Goal: Task Accomplishment & Management: Complete application form

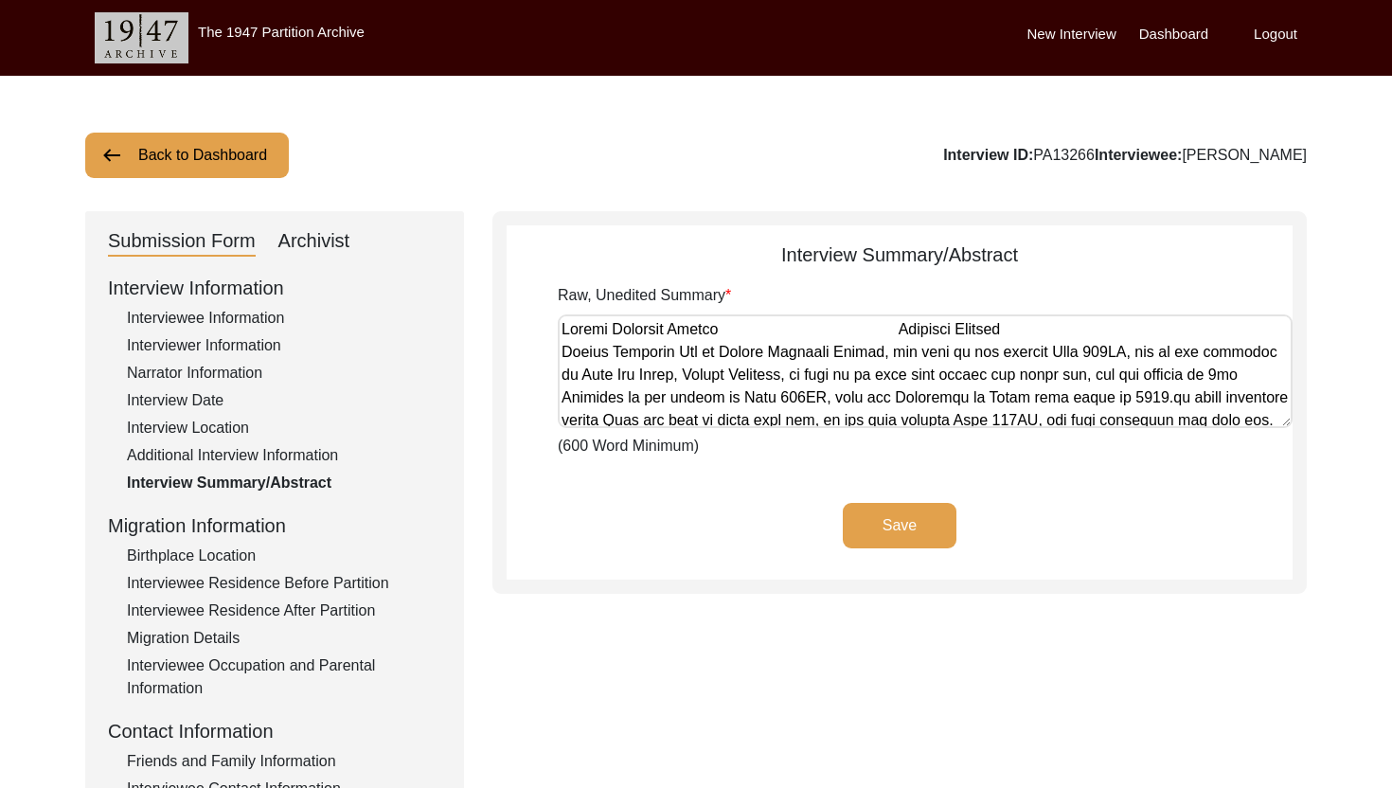
scroll to position [120, 0]
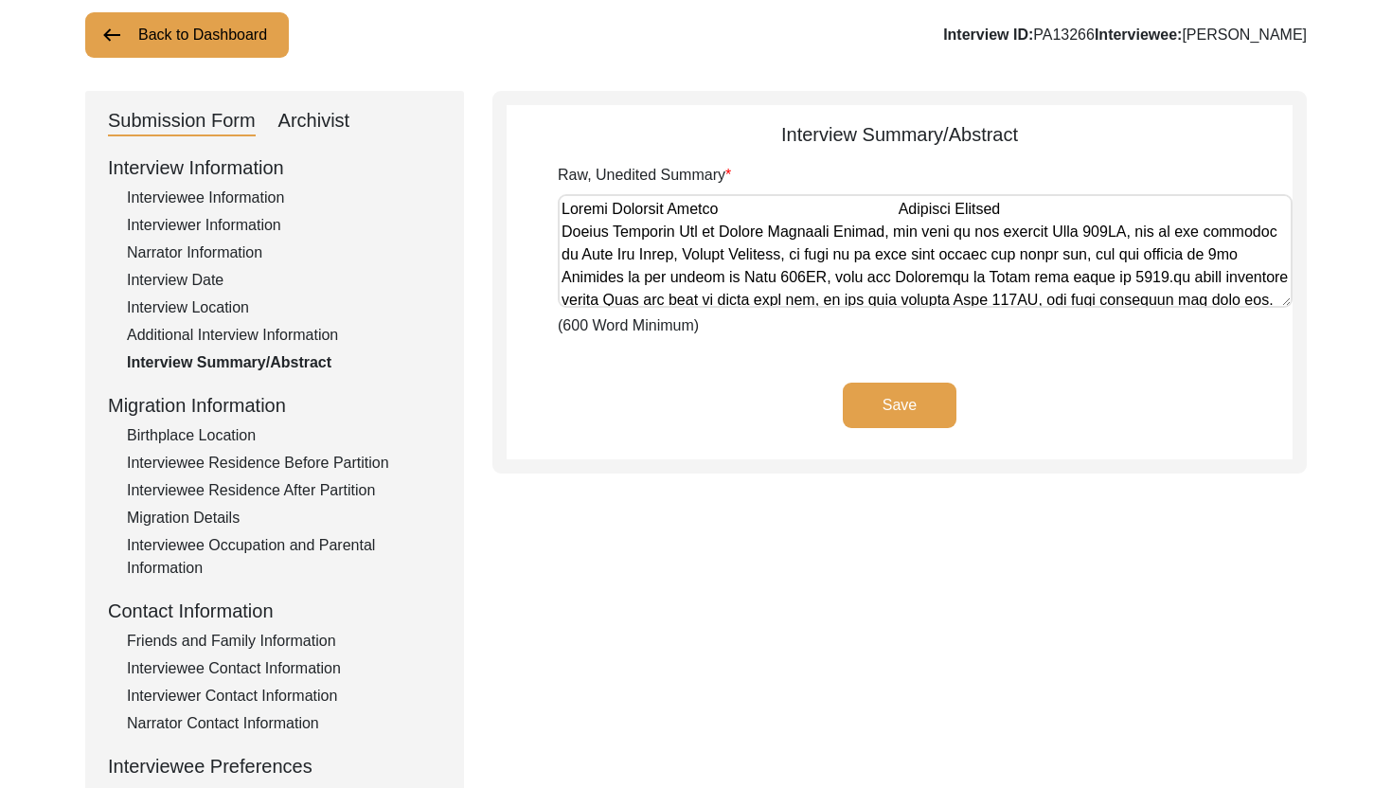
click at [671, 278] on textarea "Raw, Unedited Summary" at bounding box center [925, 251] width 735 height 114
click at [331, 124] on div "Archivist" at bounding box center [314, 121] width 72 height 30
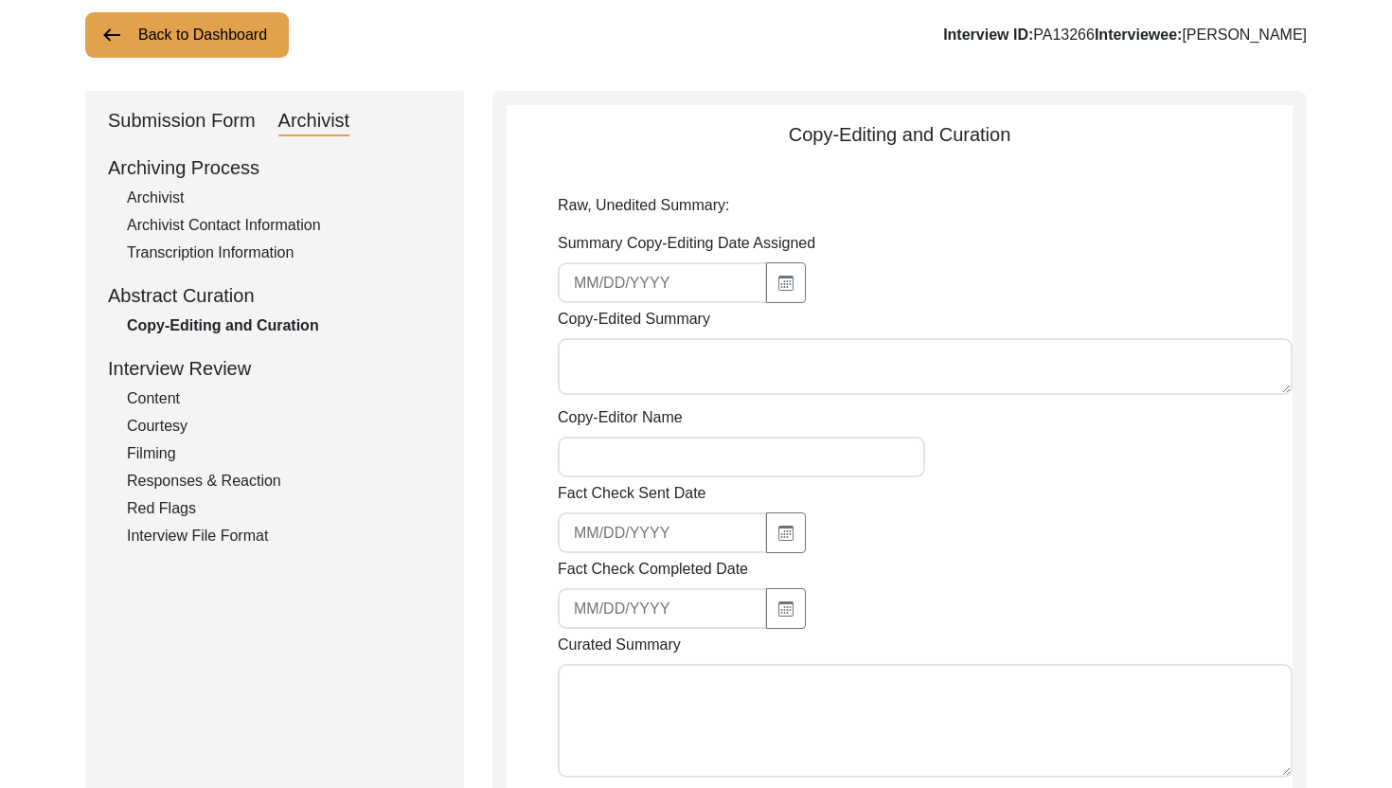
click at [649, 377] on textarea "Copy-Edited Summary" at bounding box center [925, 366] width 735 height 57
click at [766, 297] on button "button" at bounding box center [786, 282] width 40 height 41
select select "10"
select select "2025"
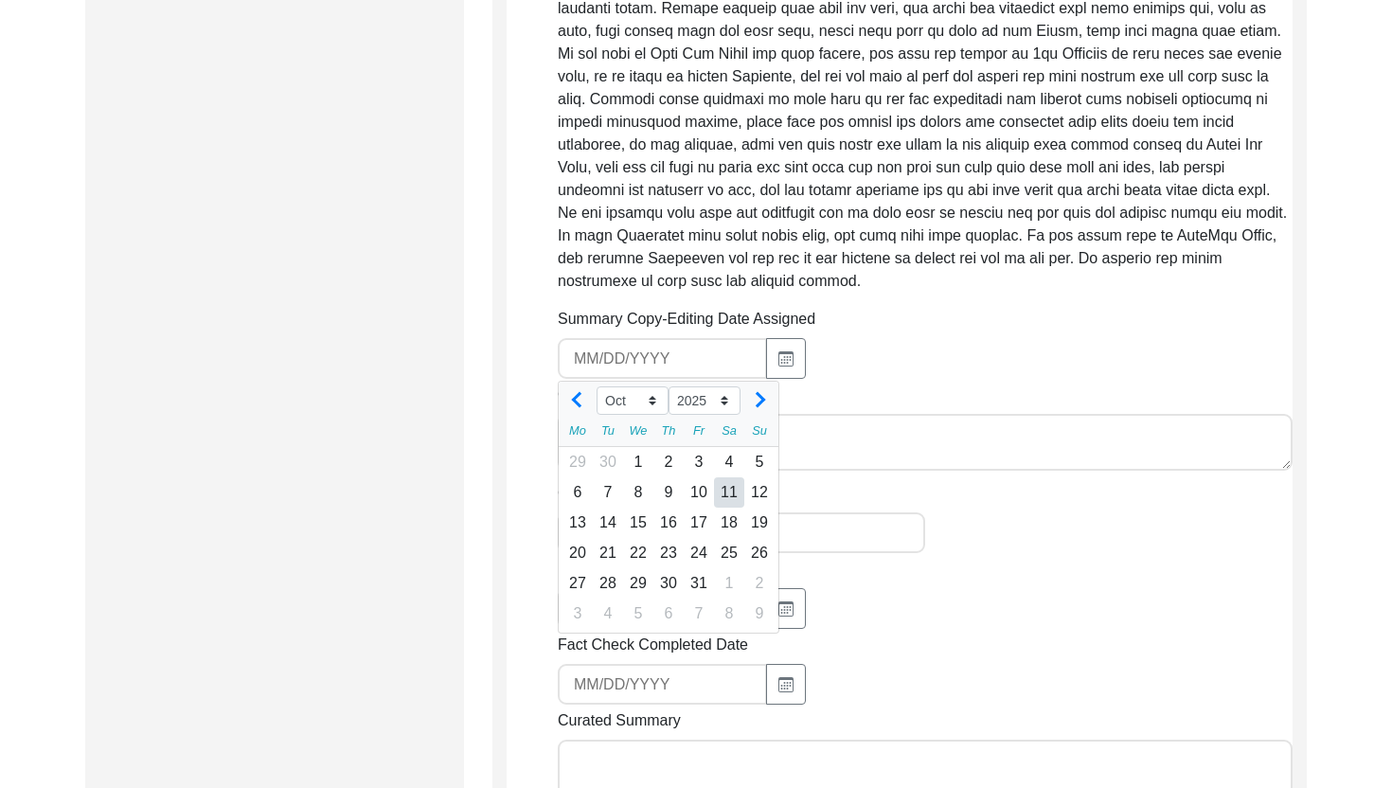
scroll to position [2013, 0]
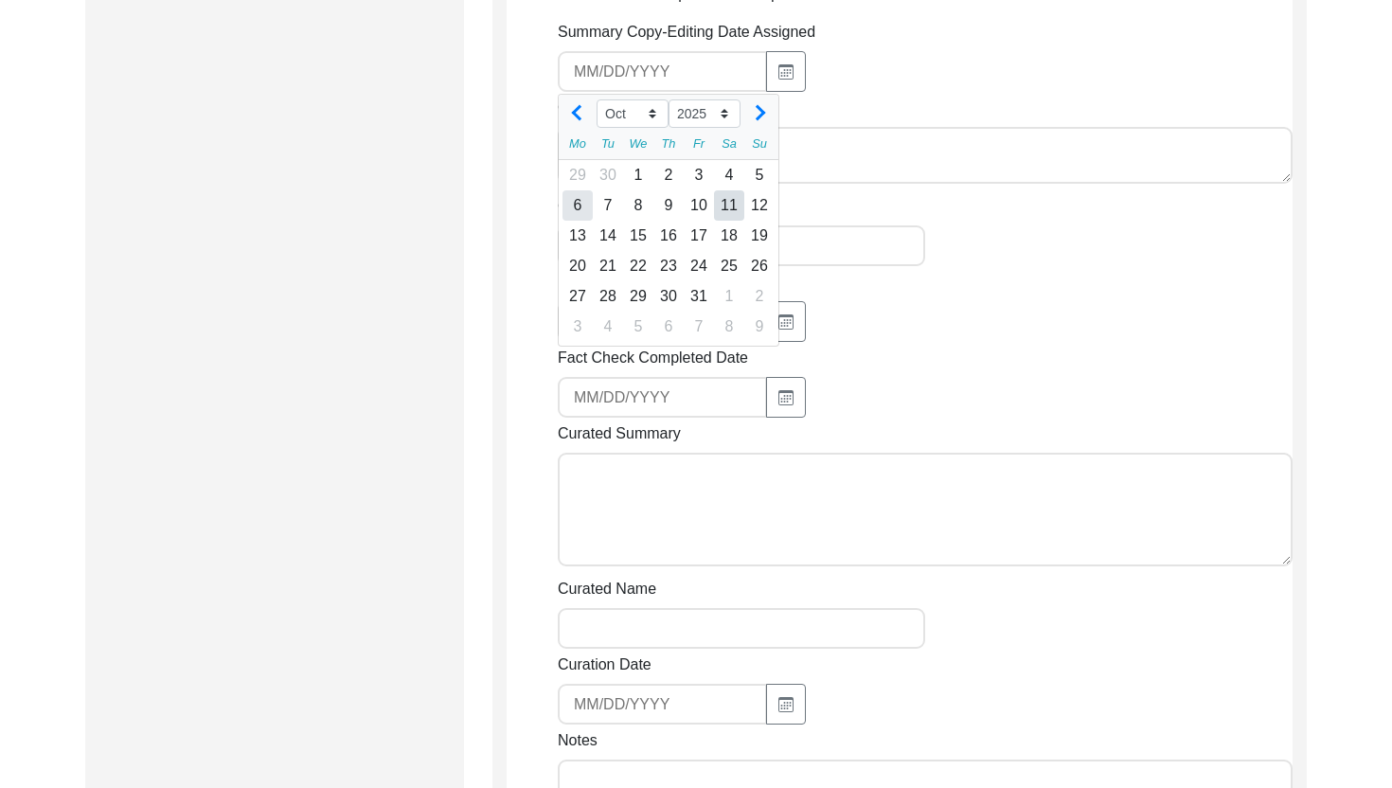
click at [583, 211] on div "6" at bounding box center [578, 205] width 30 height 30
type input "[DATE]"
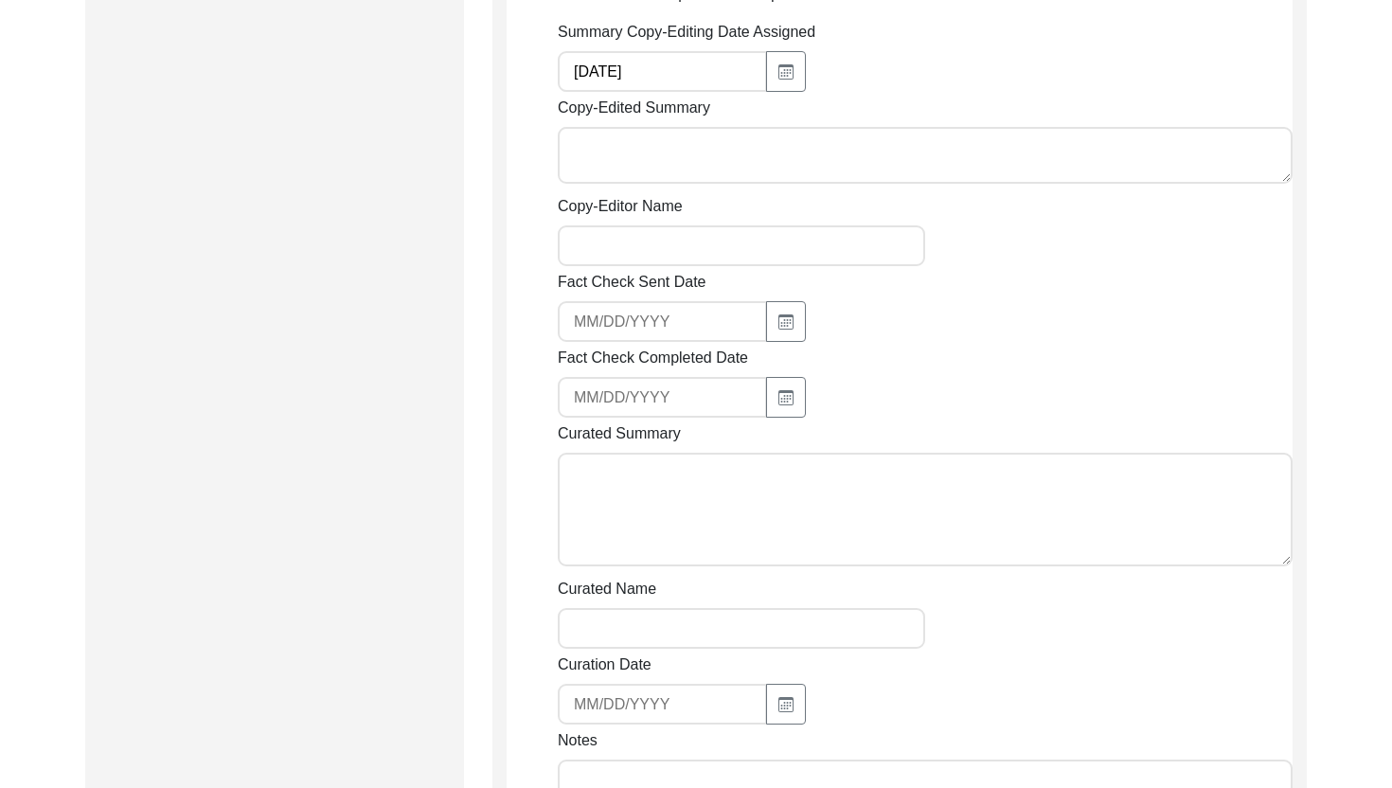
click at [602, 169] on textarea "Copy-Edited Summary" at bounding box center [925, 155] width 735 height 57
paste textarea "[PERSON_NAME] [DATE] [PERSON_NAME], son of [PERSON_NAME], was born in [GEOGRAPH…"
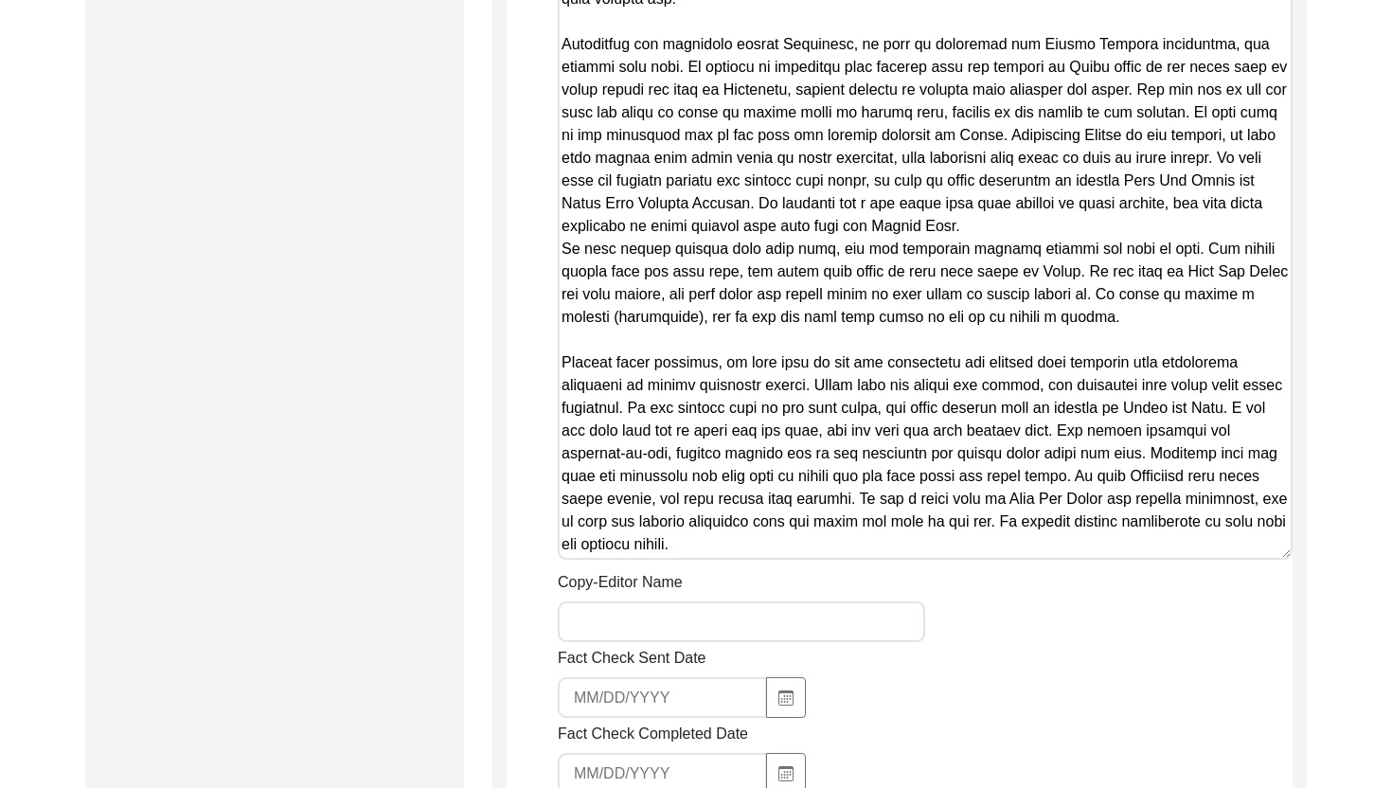
scroll to position [2973, 0]
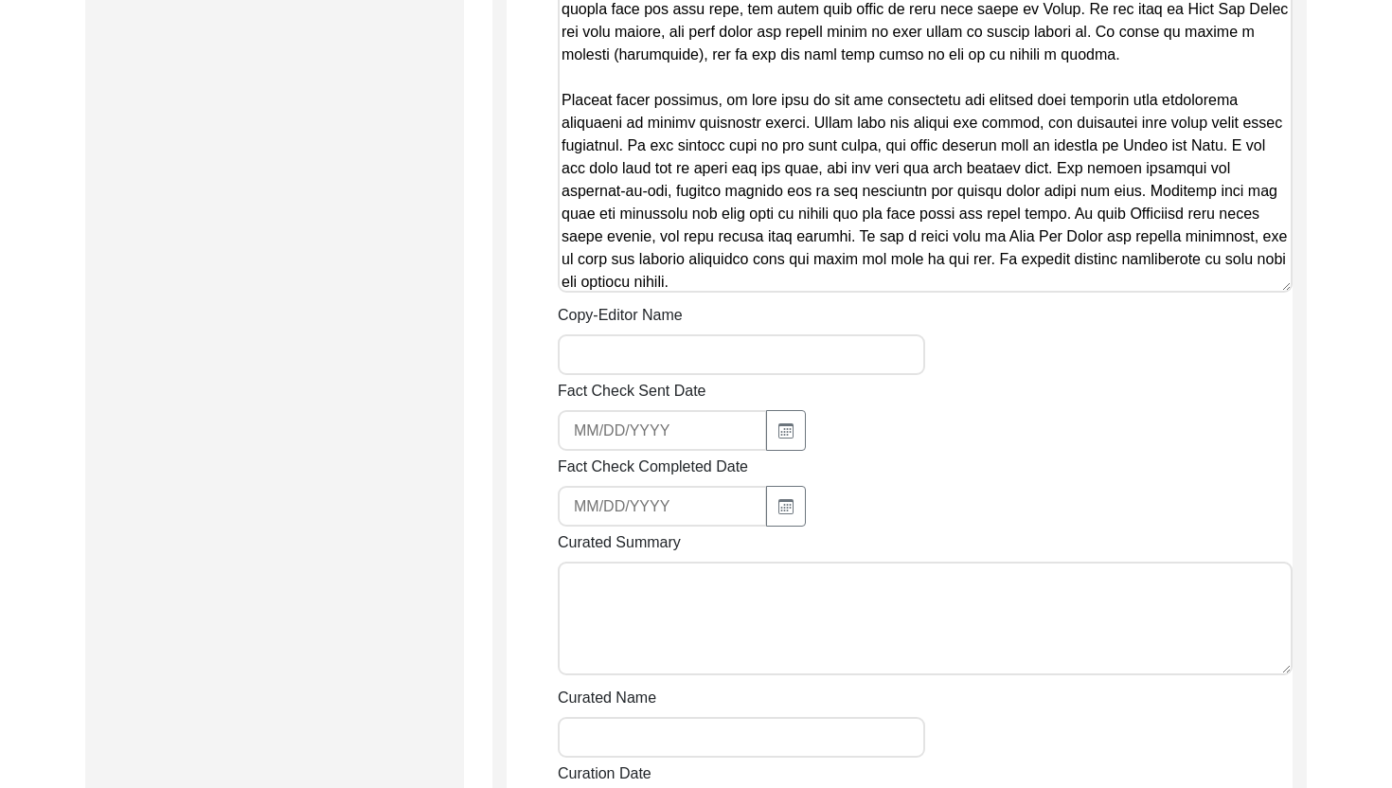
type textarea "[PERSON_NAME] [DATE] [PERSON_NAME], son of [PERSON_NAME], was born in [GEOGRAPH…"
click at [691, 368] on input "Copy-Editor Name" at bounding box center [741, 354] width 367 height 41
type input "[PERSON_NAME]"
type input "[EMAIL_ADDRESS][DOMAIN_NAME]"
click at [670, 424] on input "[EMAIL_ADDRESS][DOMAIN_NAME]" at bounding box center [662, 430] width 209 height 41
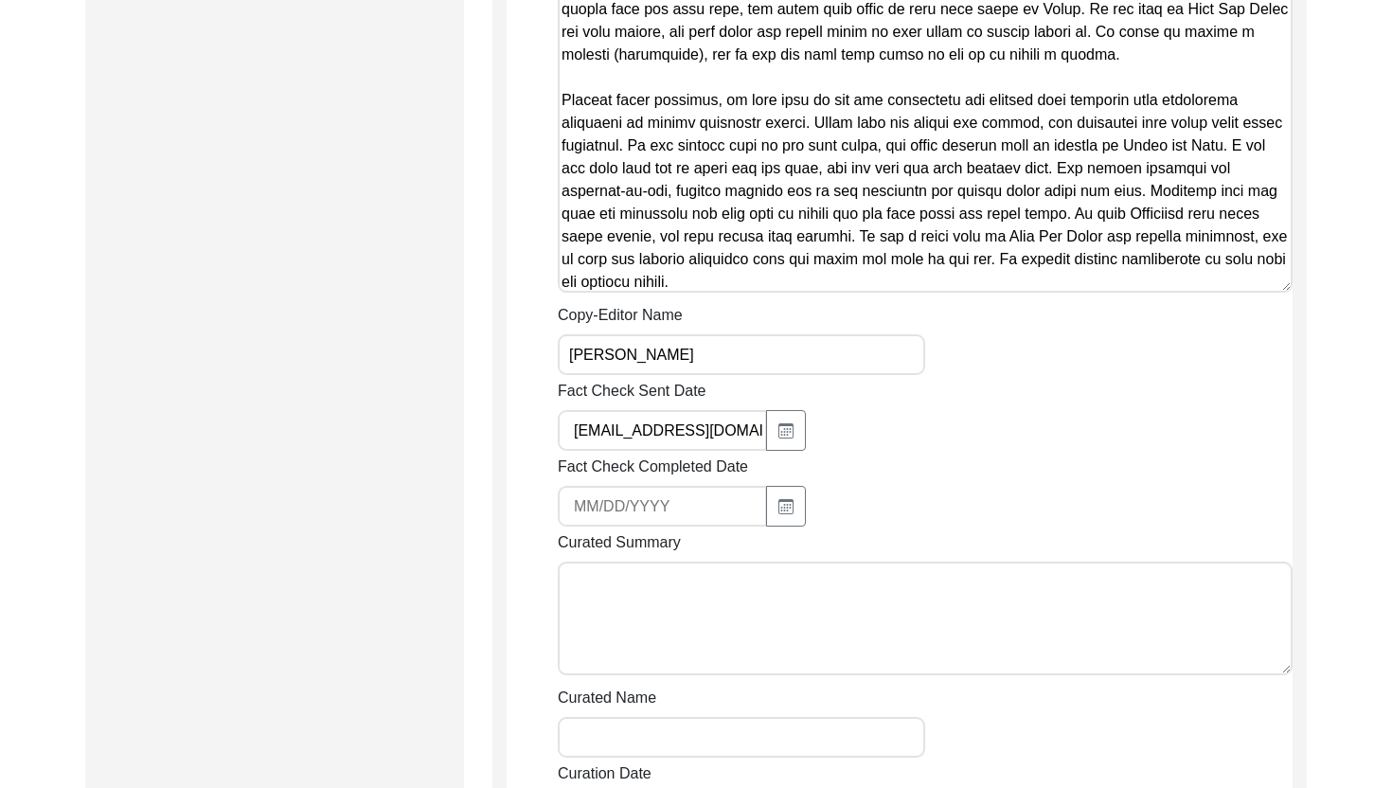
click at [670, 424] on input "[EMAIL_ADDRESS][DOMAIN_NAME]" at bounding box center [662, 430] width 209 height 41
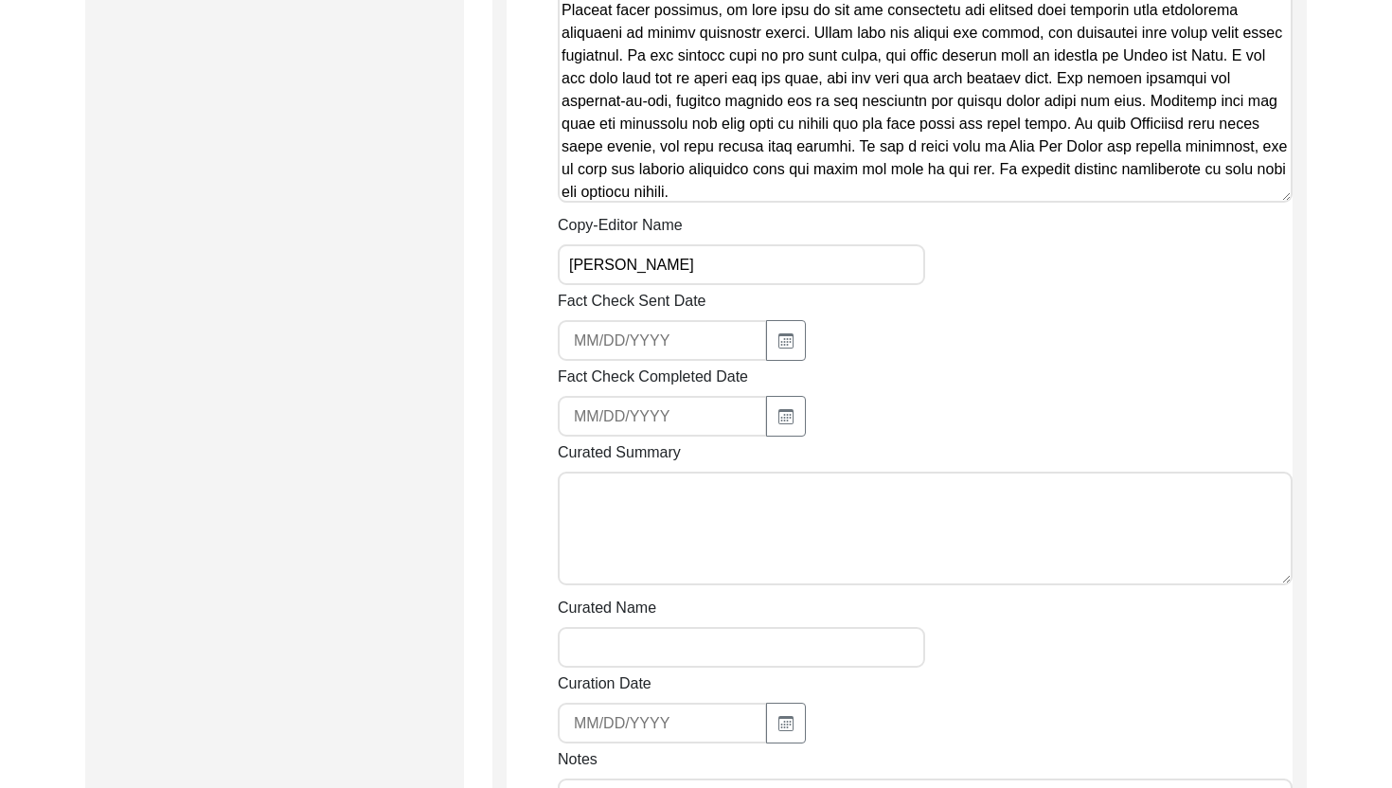
scroll to position [3185, 0]
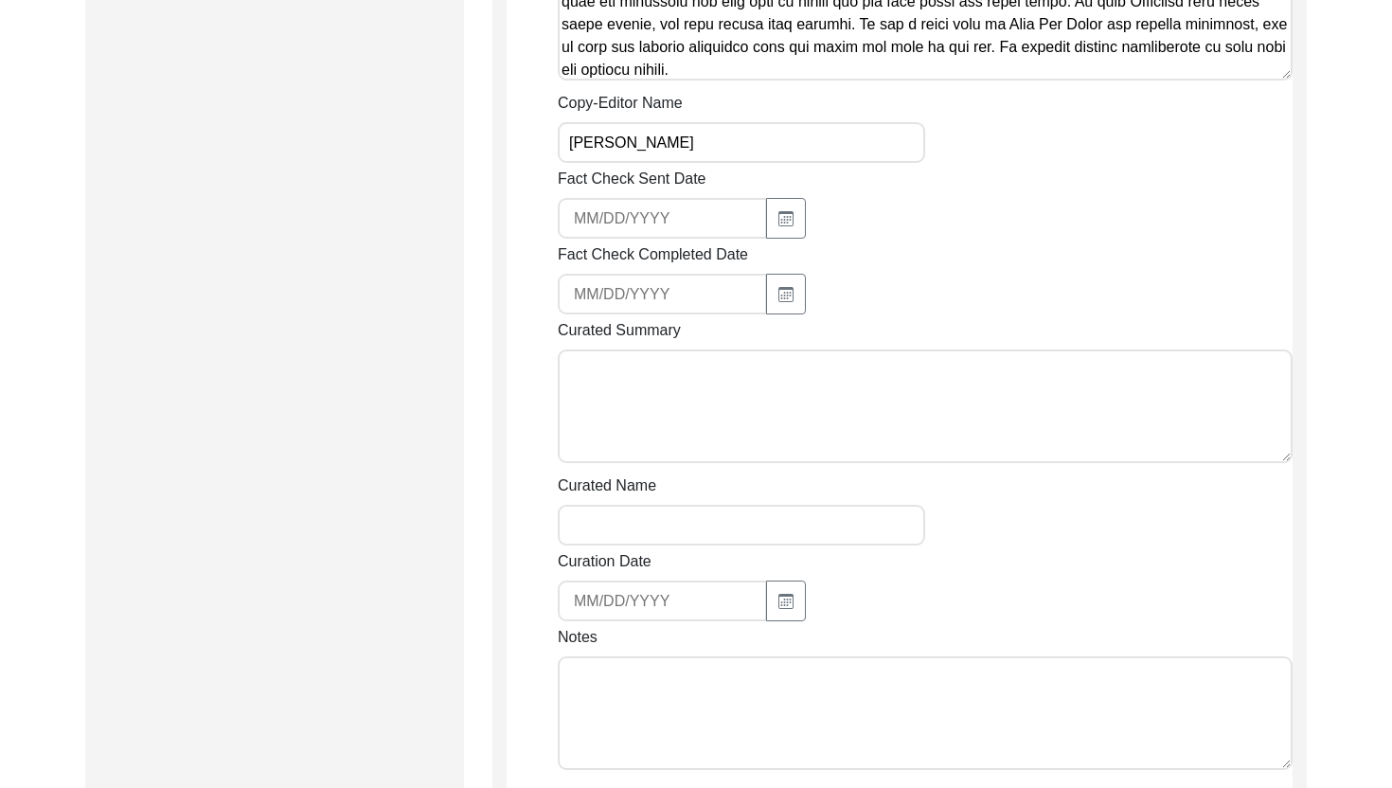
click at [635, 704] on textarea "Notes" at bounding box center [925, 713] width 735 height 114
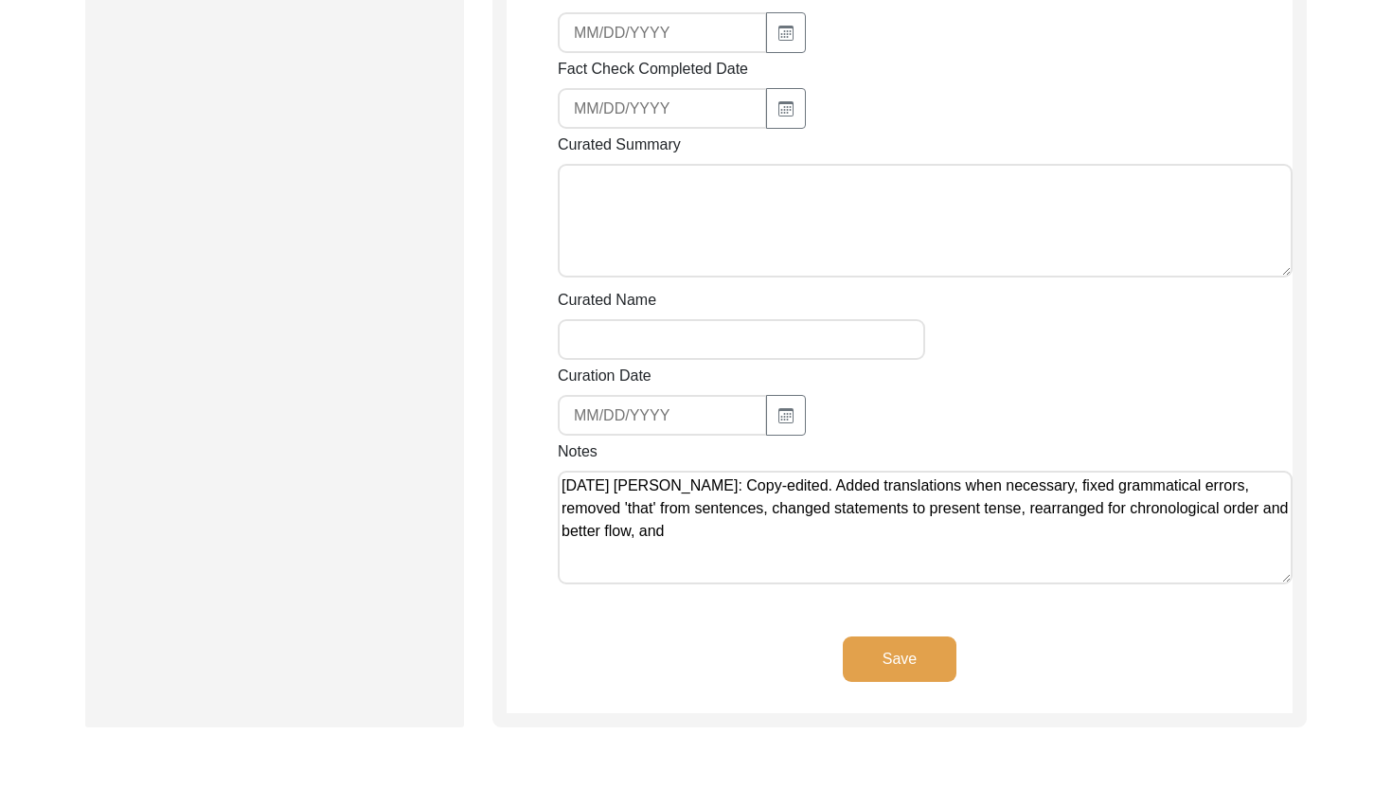
scroll to position [3372, 0]
type textarea "[DATE] [PERSON_NAME]: Copy-edited. Added translations when necessary, fixed gra…"
click at [890, 660] on button "Save" at bounding box center [900, 657] width 114 height 45
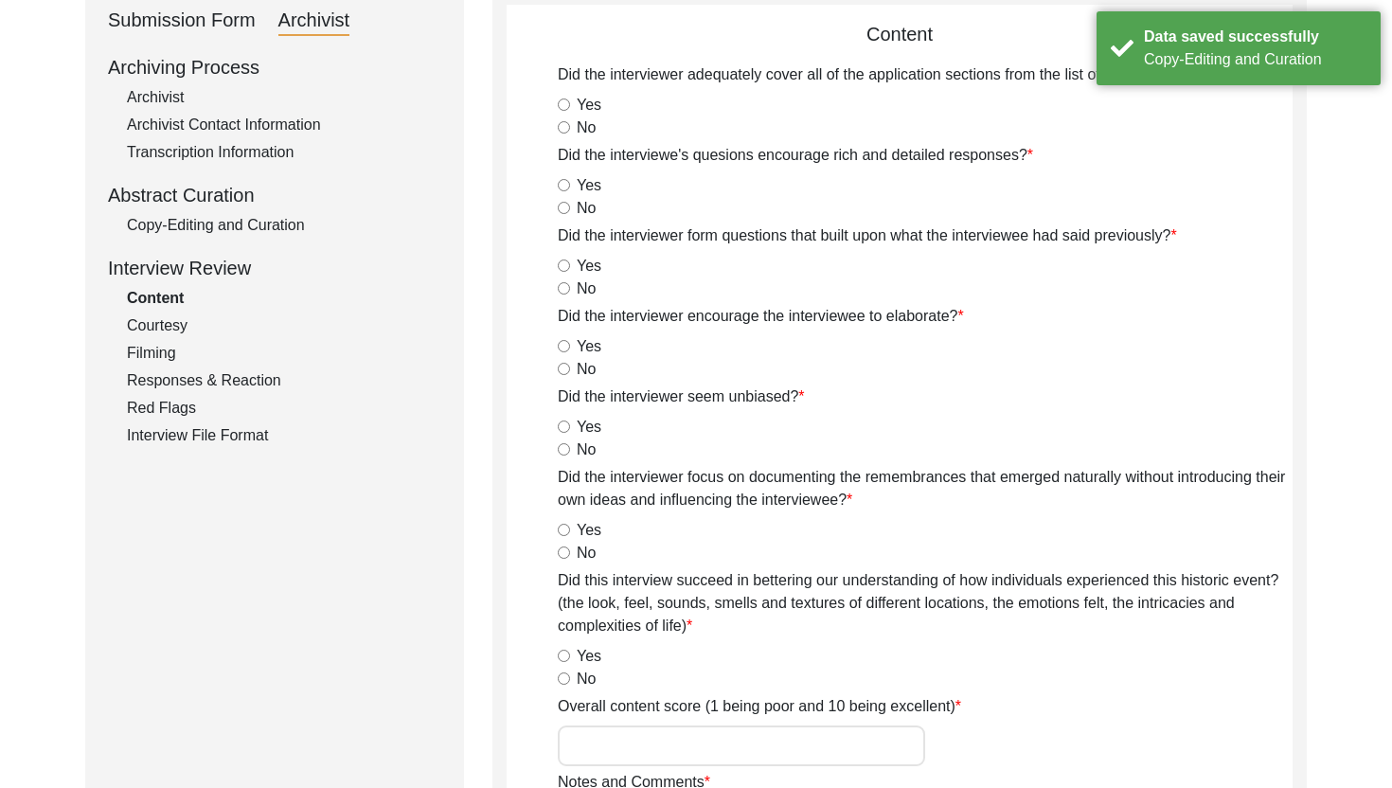
scroll to position [0, 0]
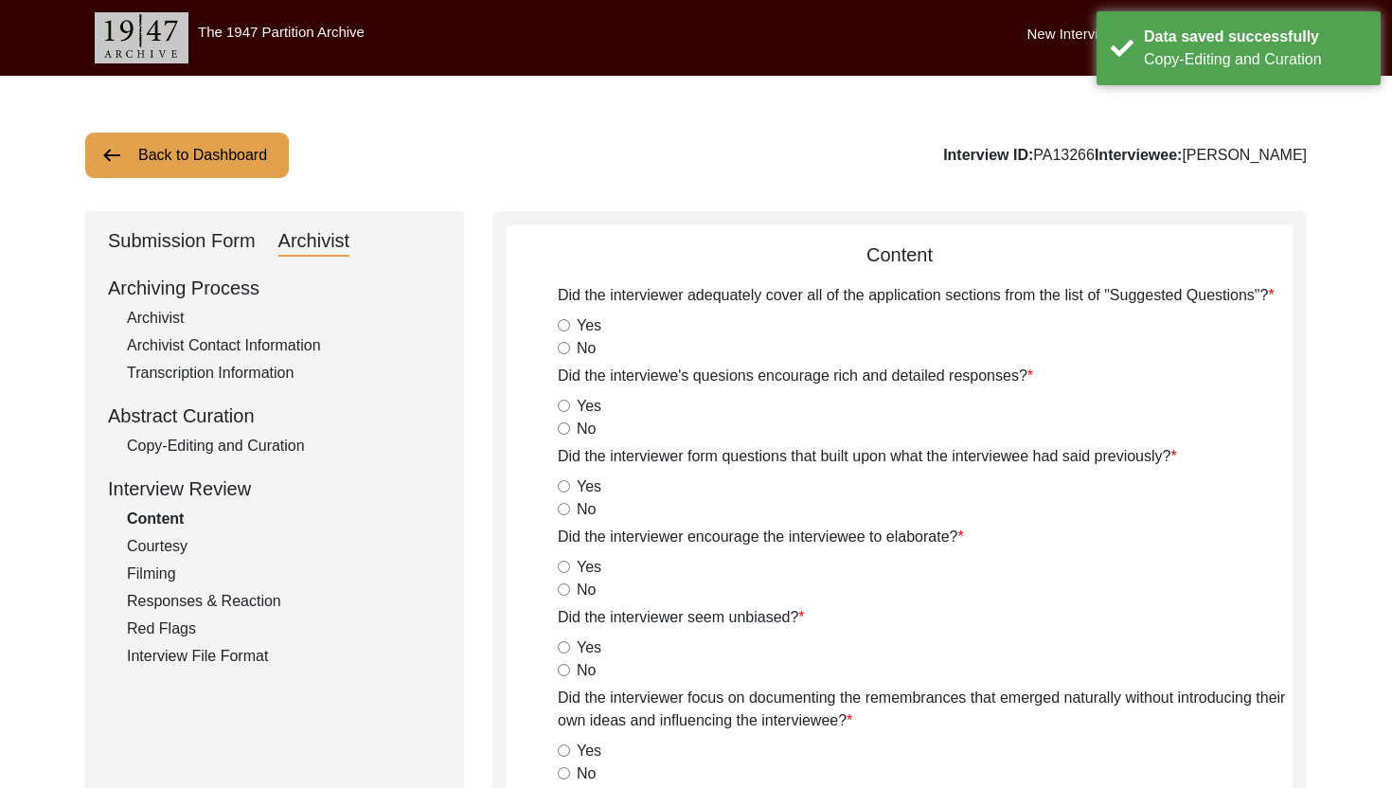
click at [175, 326] on div "Archivist" at bounding box center [284, 318] width 314 height 23
select select "442"
select select "Archiving In Progress"
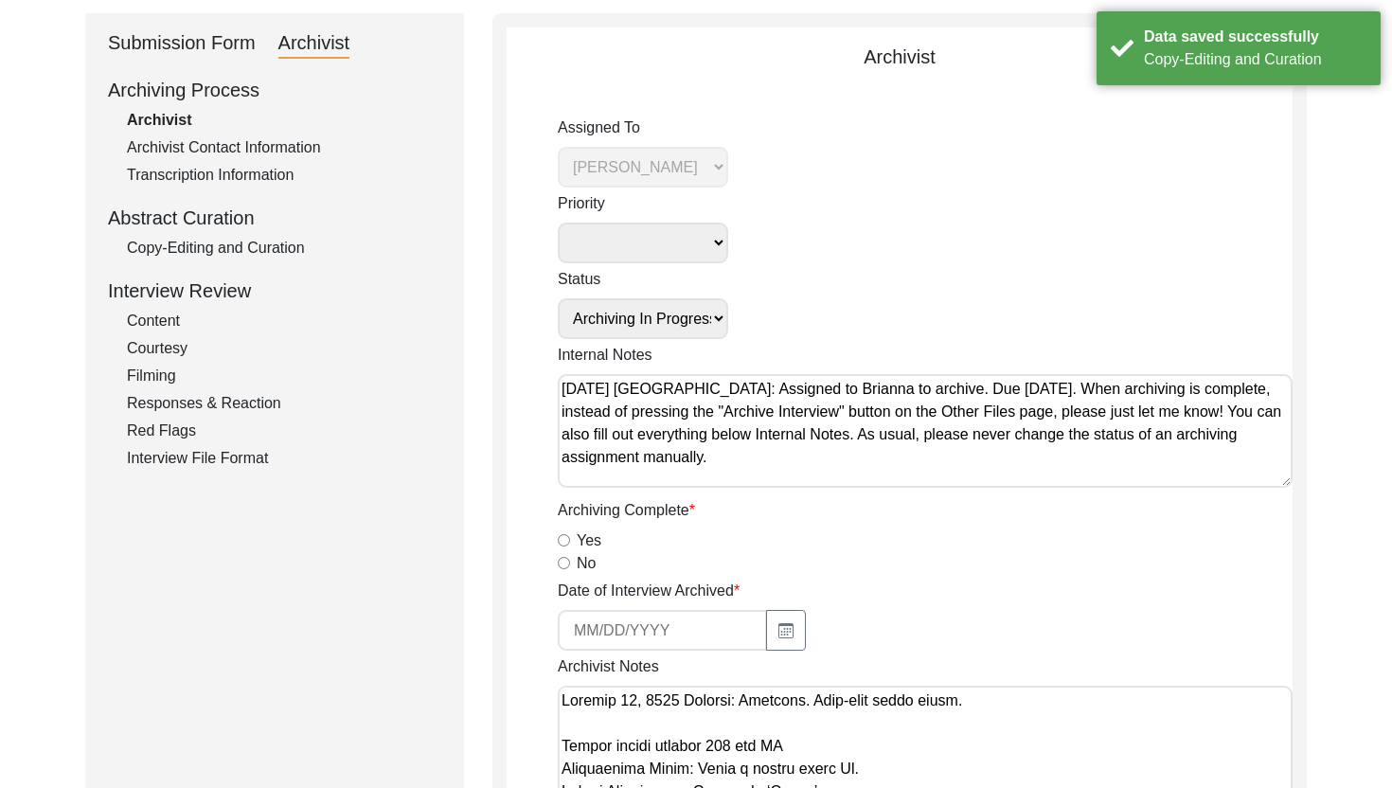
scroll to position [431, 0]
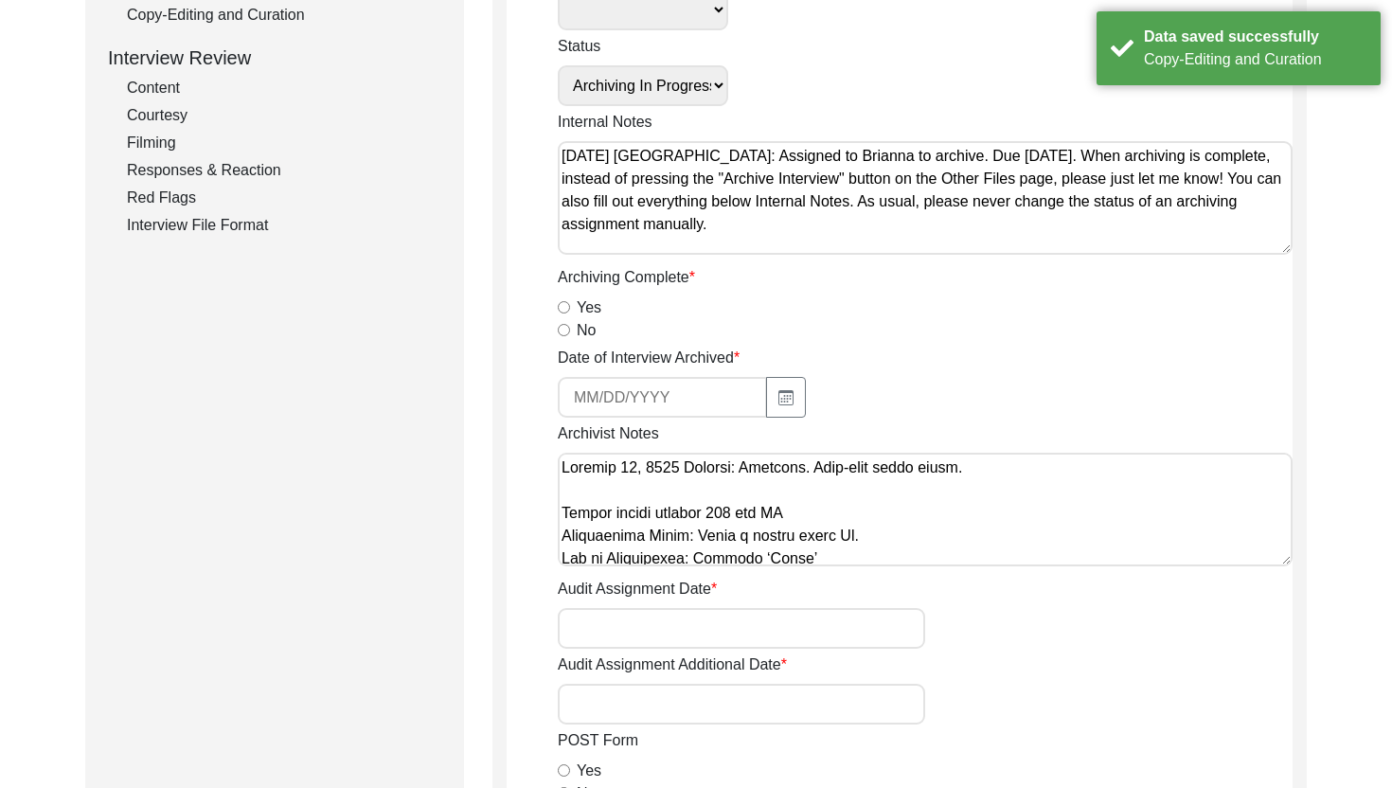
click at [565, 308] on input "Yes" at bounding box center [564, 307] width 12 height 12
radio input "true"
click at [778, 392] on icon "button" at bounding box center [785, 397] width 15 height 15
select select "10"
select select "2025"
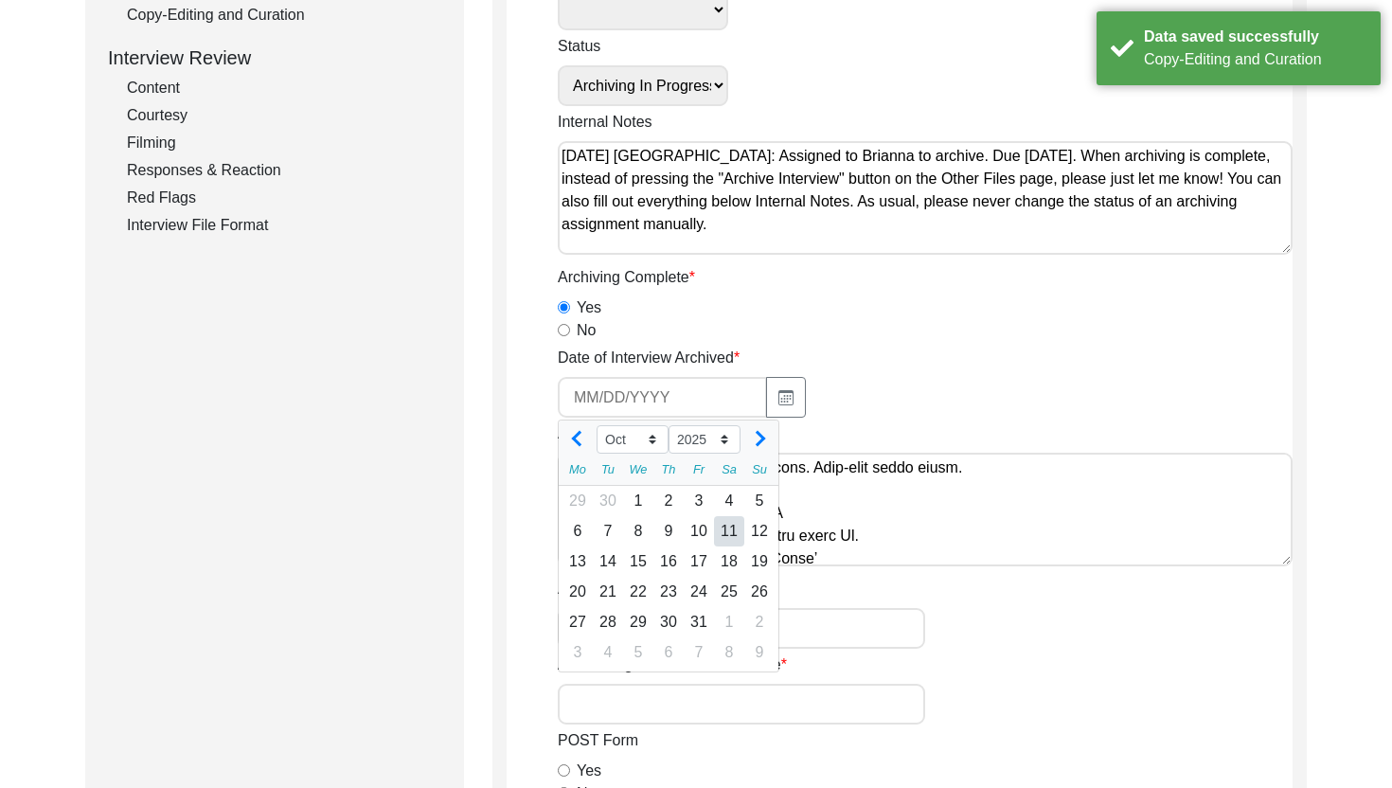
click at [719, 539] on div "11" at bounding box center [729, 531] width 30 height 30
type input "[DATE]"
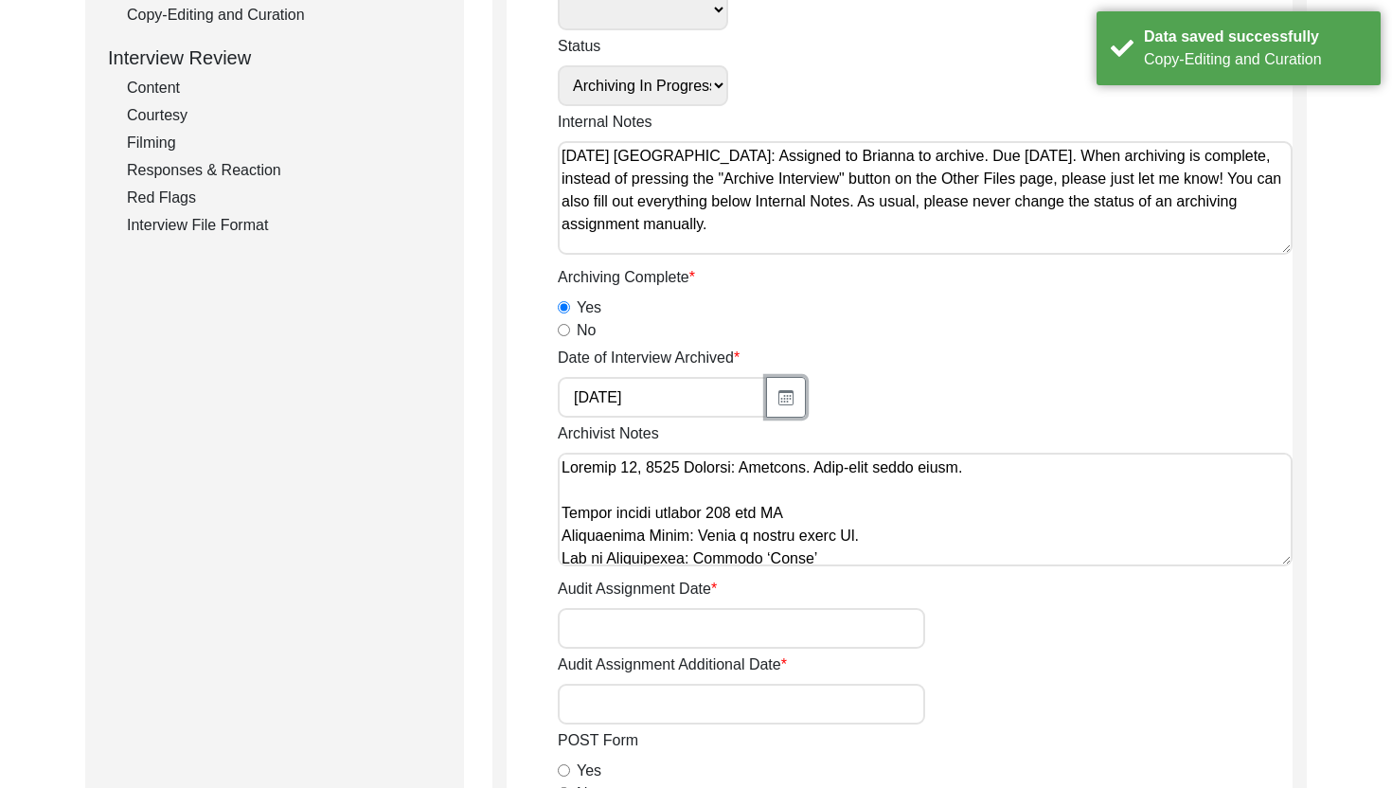
scroll to position [644, 0]
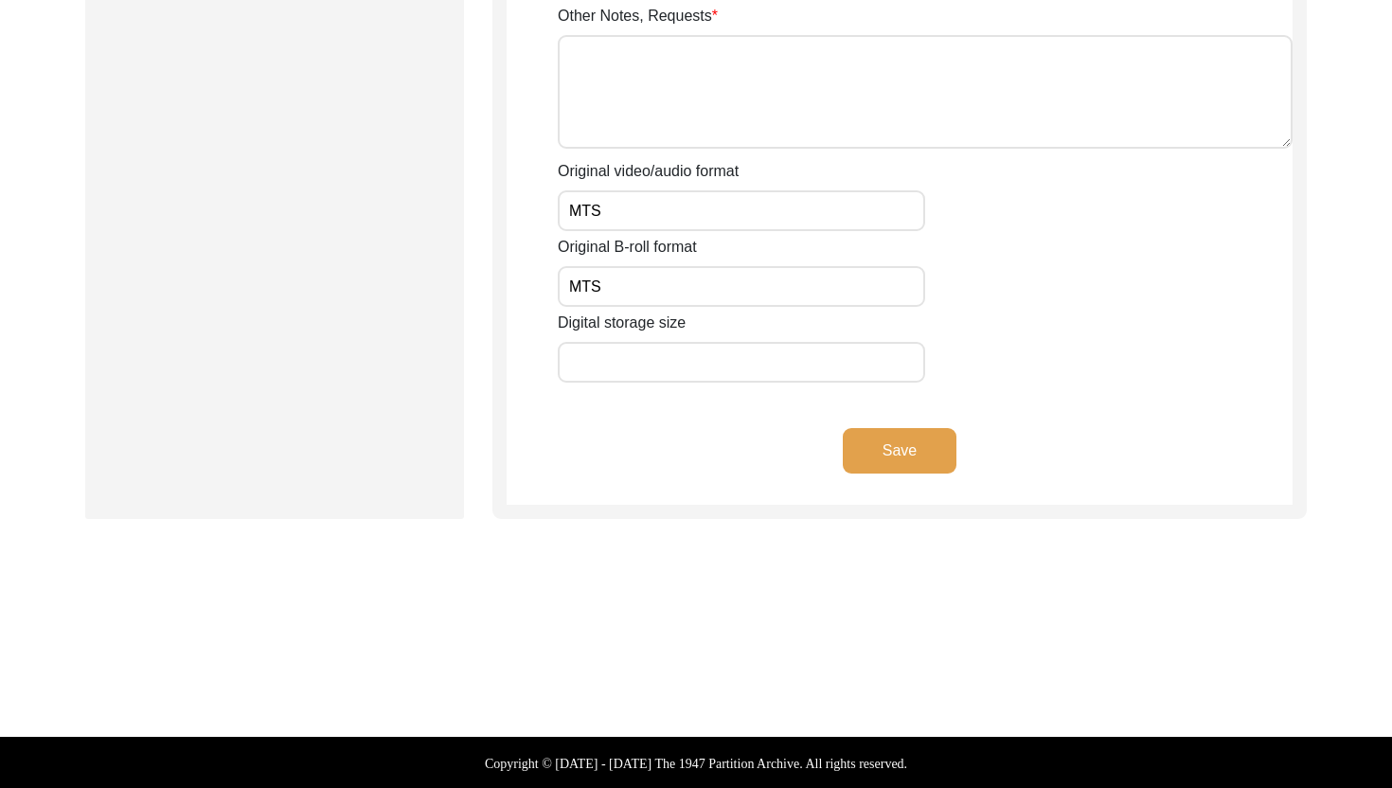
click at [893, 448] on button "Save" at bounding box center [900, 450] width 114 height 45
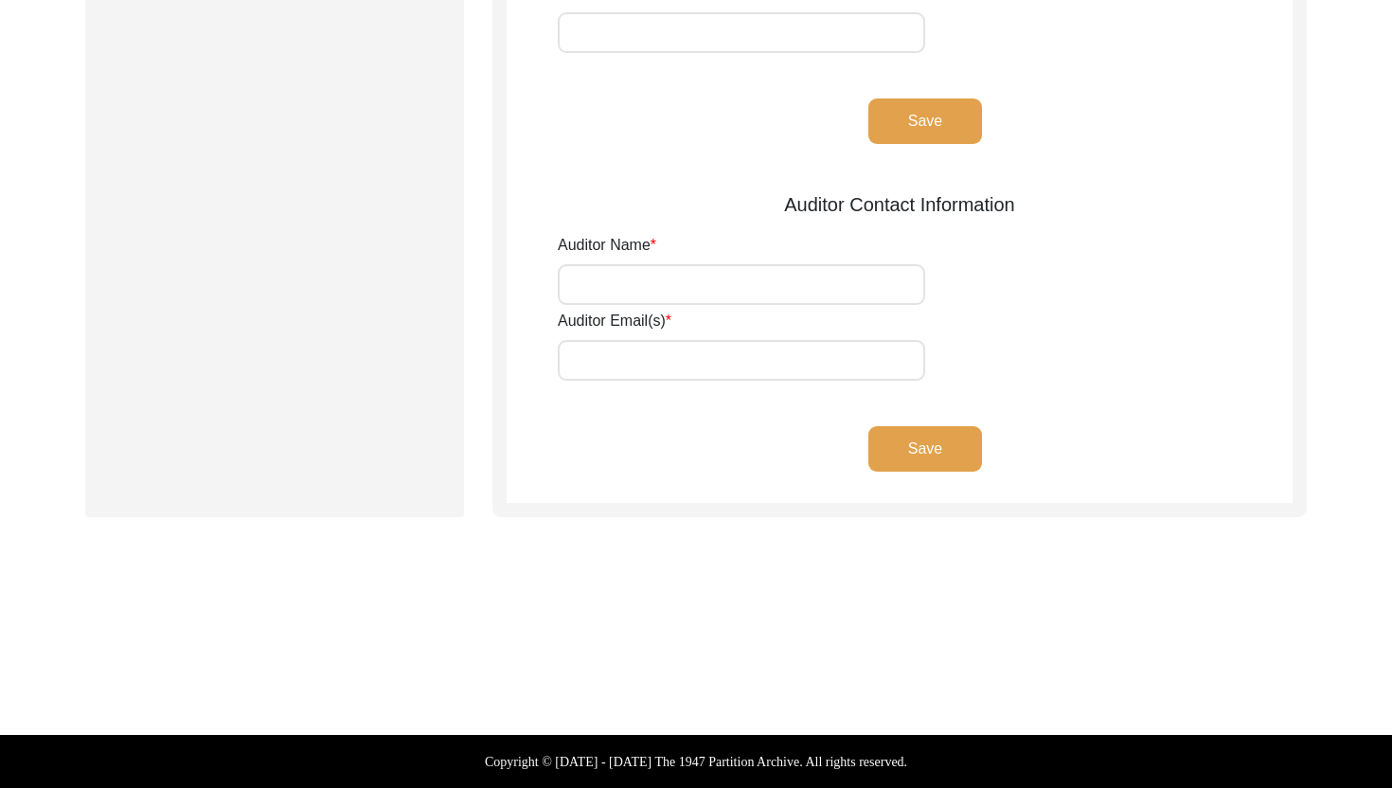
scroll to position [757, 0]
type input "[PERSON_NAME]"
type input "[EMAIL_ADDRESS][DOMAIN_NAME]"
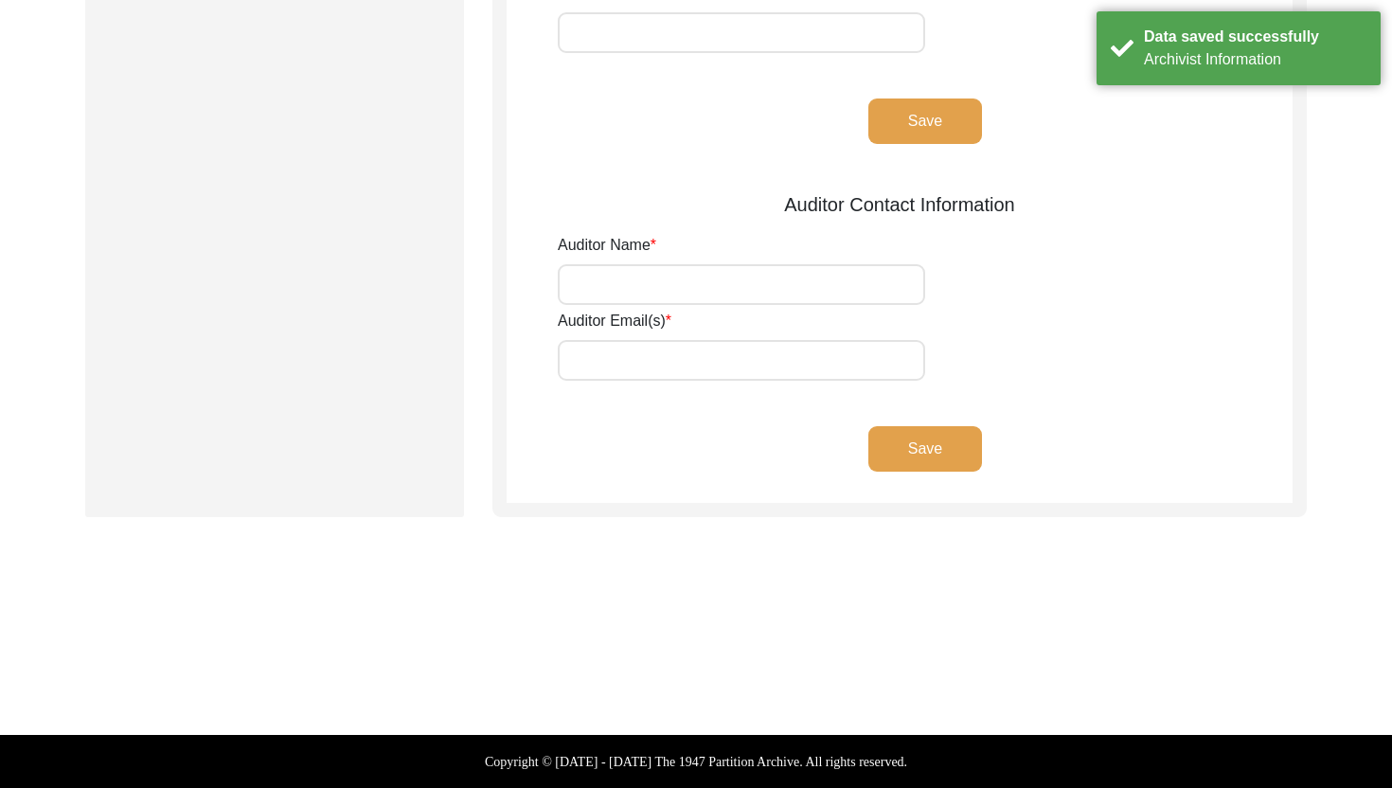
scroll to position [0, 0]
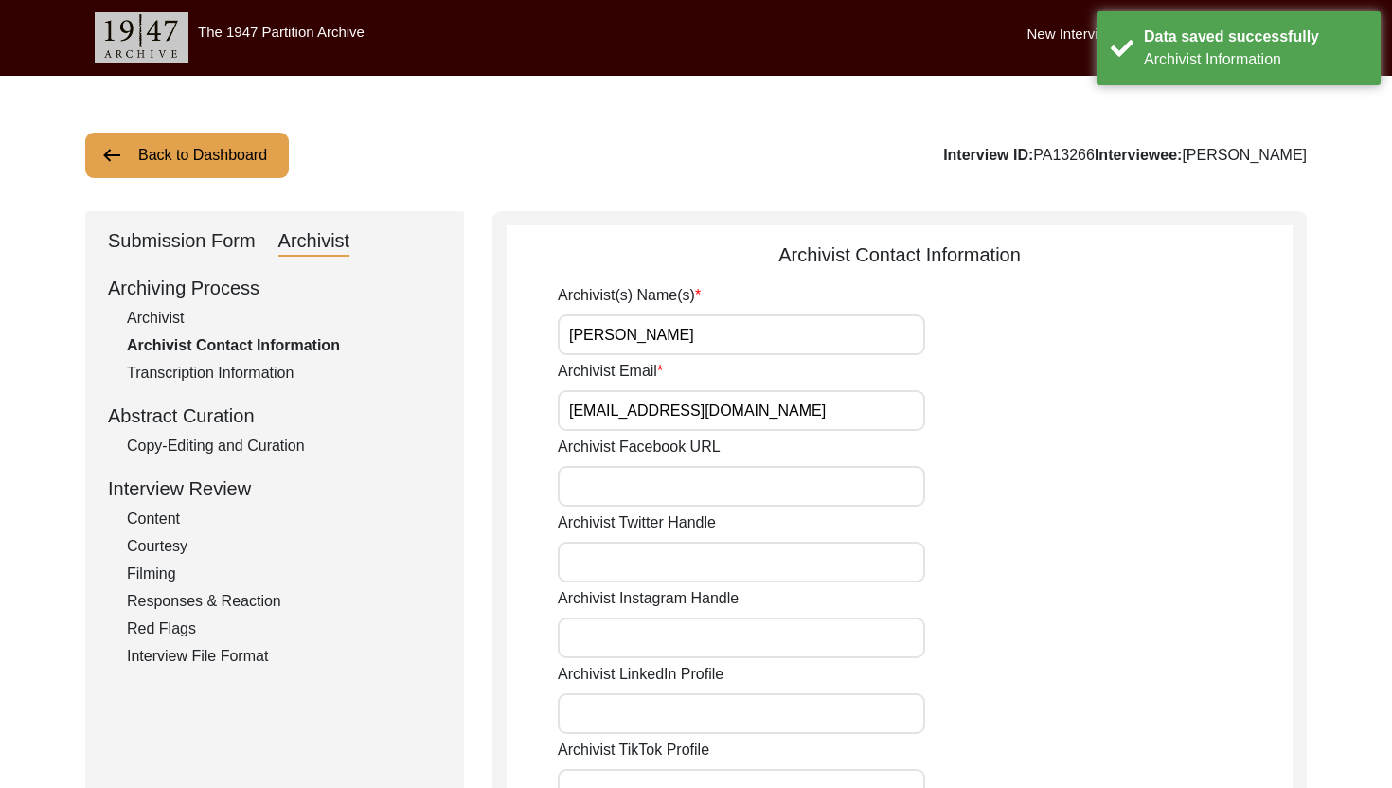
click at [186, 148] on button "Back to Dashboard" at bounding box center [187, 155] width 204 height 45
